Goal: Find specific page/section: Find specific page/section

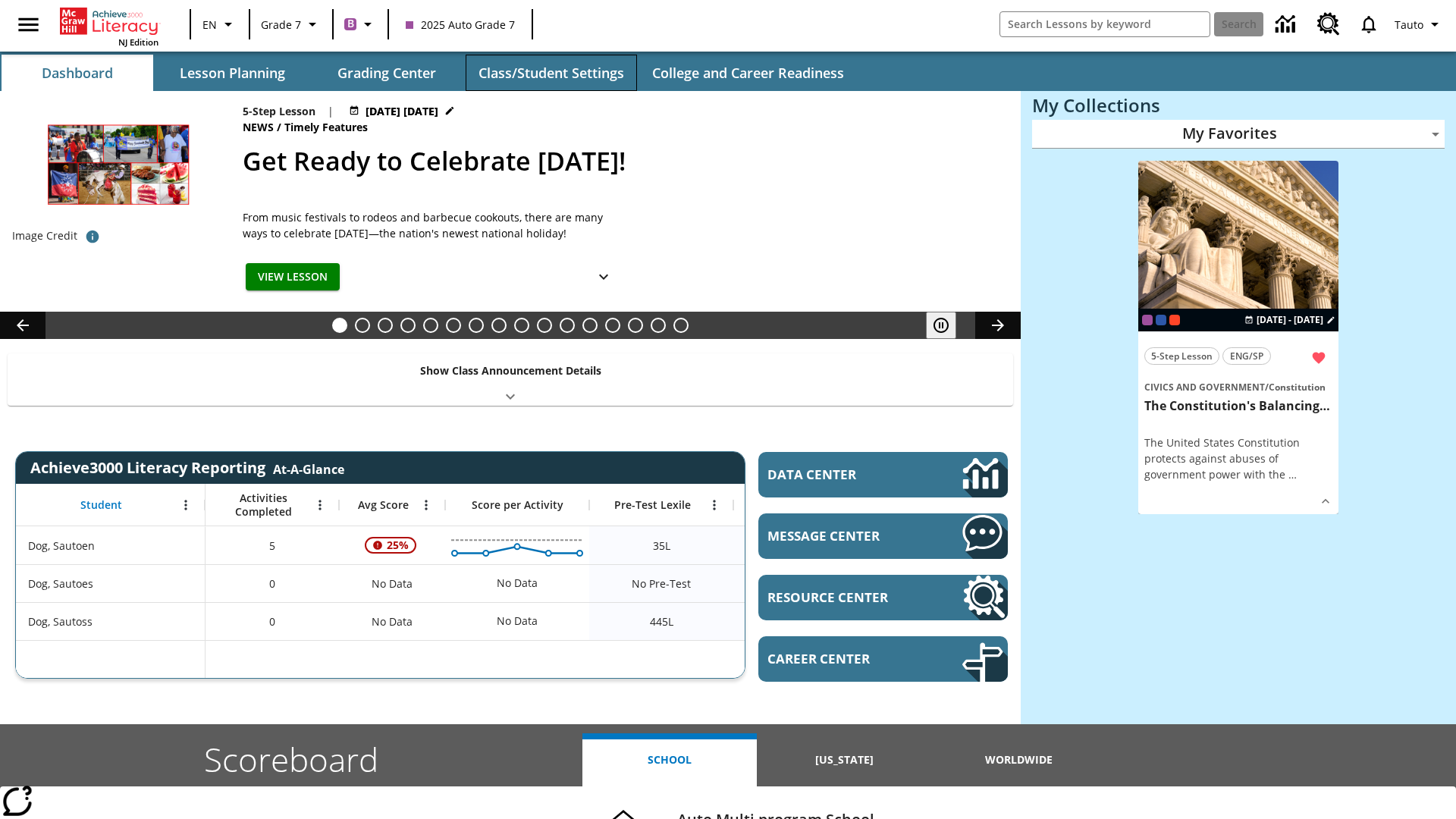
click at [551, 73] on button "Class/Student Settings" at bounding box center [552, 72] width 172 height 36
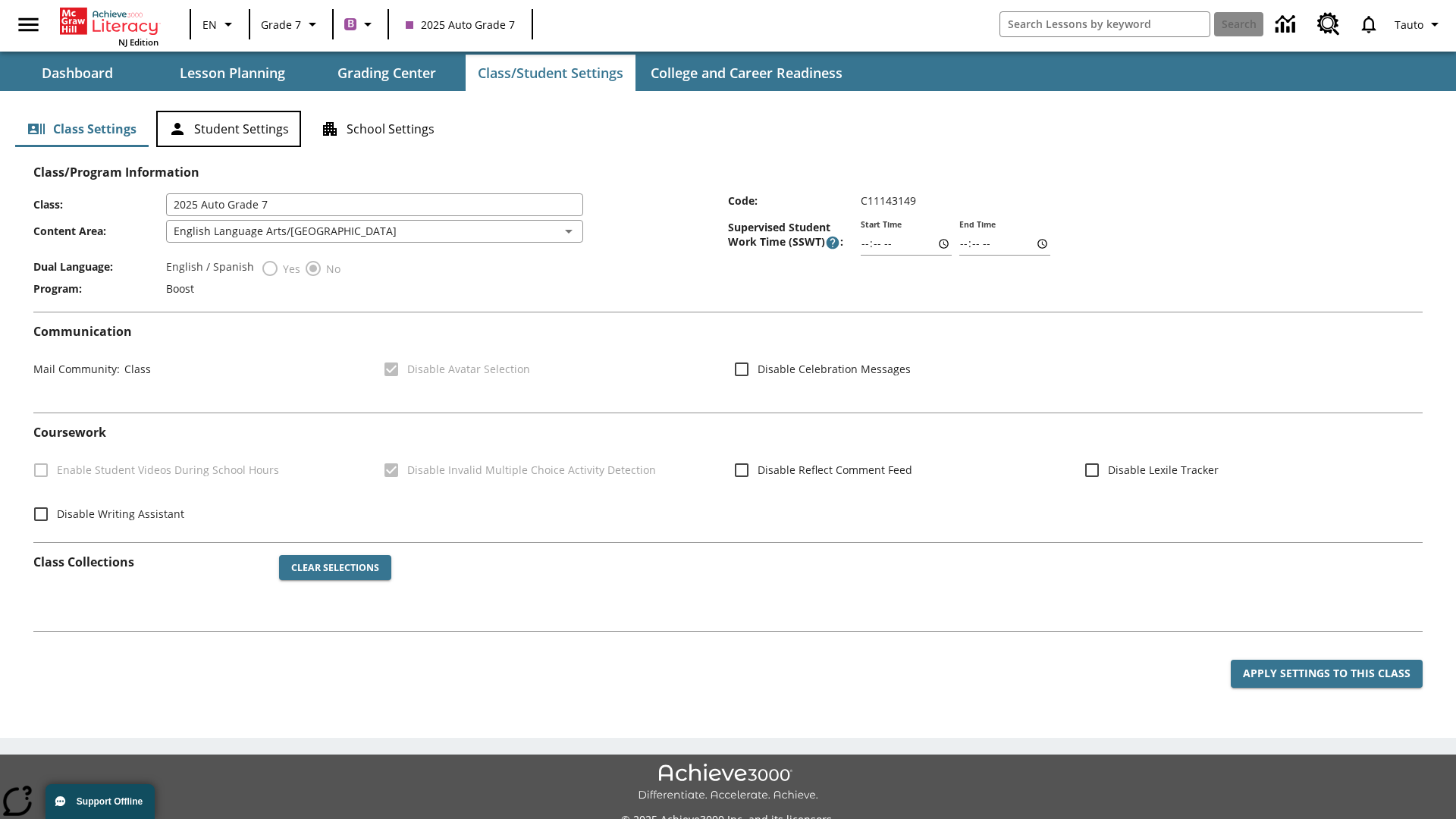
click at [228, 129] on button "Student Settings" at bounding box center [229, 129] width 145 height 36
